Goal: Information Seeking & Learning: Learn about a topic

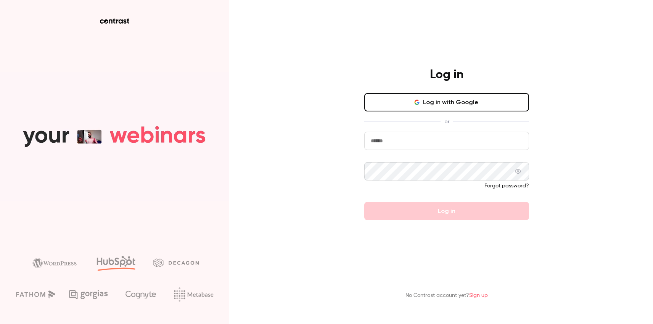
type input "**********"
click at [515, 170] on icon at bounding box center [518, 171] width 6 height 6
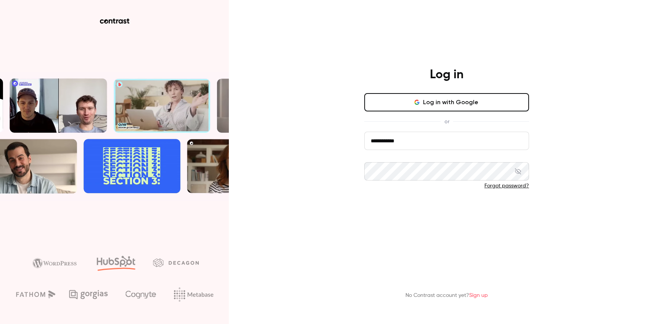
click at [455, 214] on button "Log in" at bounding box center [446, 211] width 165 height 18
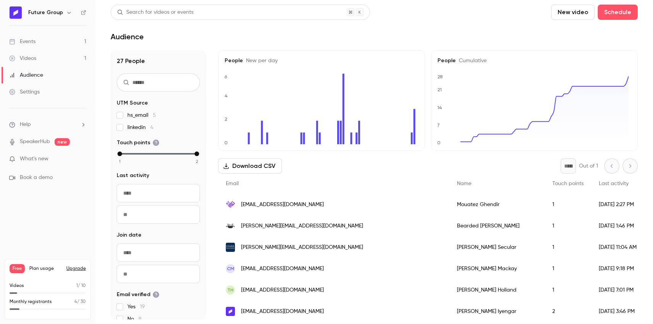
click at [39, 58] on link "Videos 1" at bounding box center [47, 58] width 95 height 17
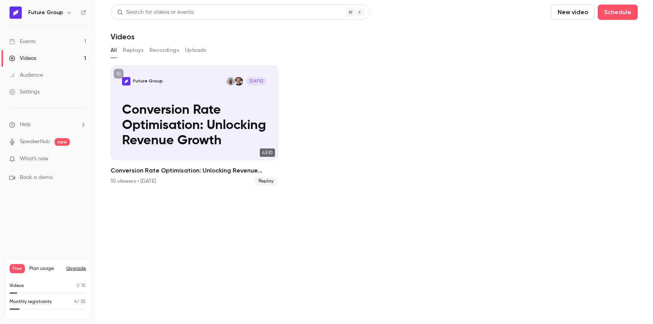
click at [35, 40] on link "Events 1" at bounding box center [47, 41] width 95 height 17
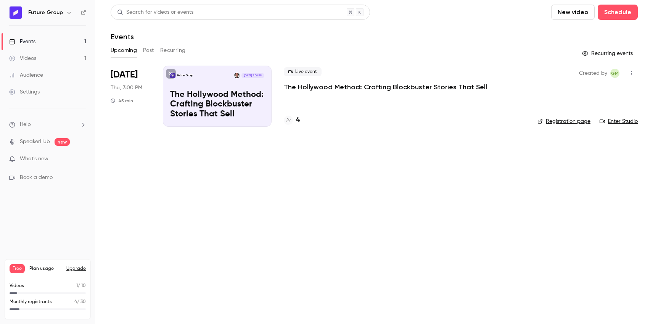
click at [281, 192] on main "Search for videos or events New video Schedule Events Upcoming Past Recurring R…" at bounding box center [373, 162] width 557 height 324
click at [44, 42] on link "Events 1" at bounding box center [47, 41] width 95 height 17
click at [215, 98] on p "The Hollywood Method: Crafting Blockbuster Stories That Sell" at bounding box center [217, 104] width 94 height 29
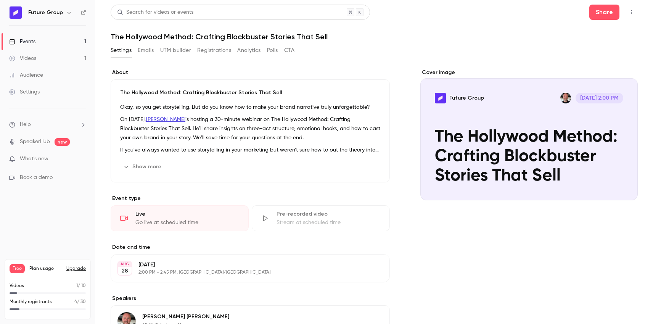
click at [148, 50] on button "Emails" at bounding box center [146, 50] width 16 height 12
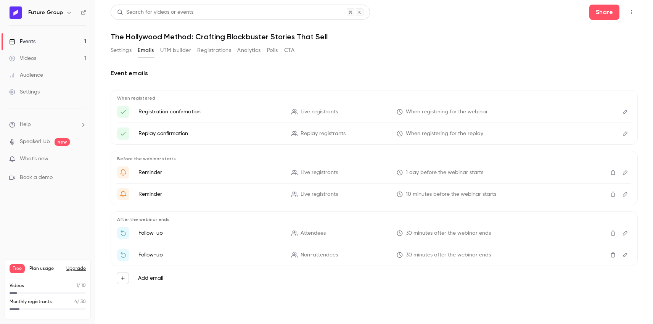
click at [55, 57] on link "Videos 1" at bounding box center [47, 58] width 95 height 17
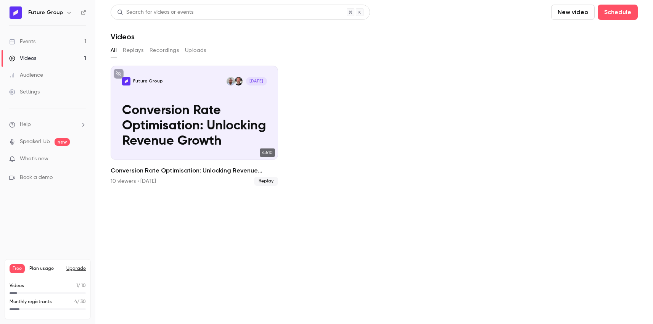
click at [46, 43] on link "Events 1" at bounding box center [47, 41] width 95 height 17
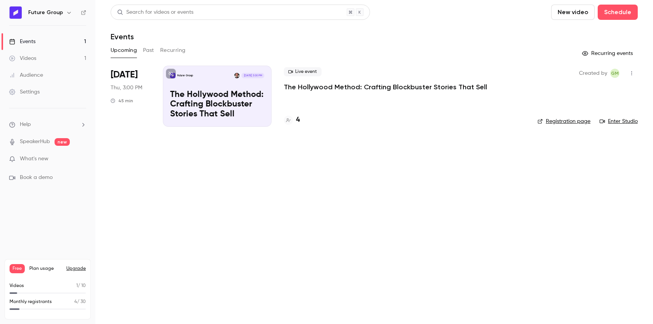
click at [549, 119] on link "Registration page" at bounding box center [563, 121] width 53 height 8
